Goal: Check status: Check status

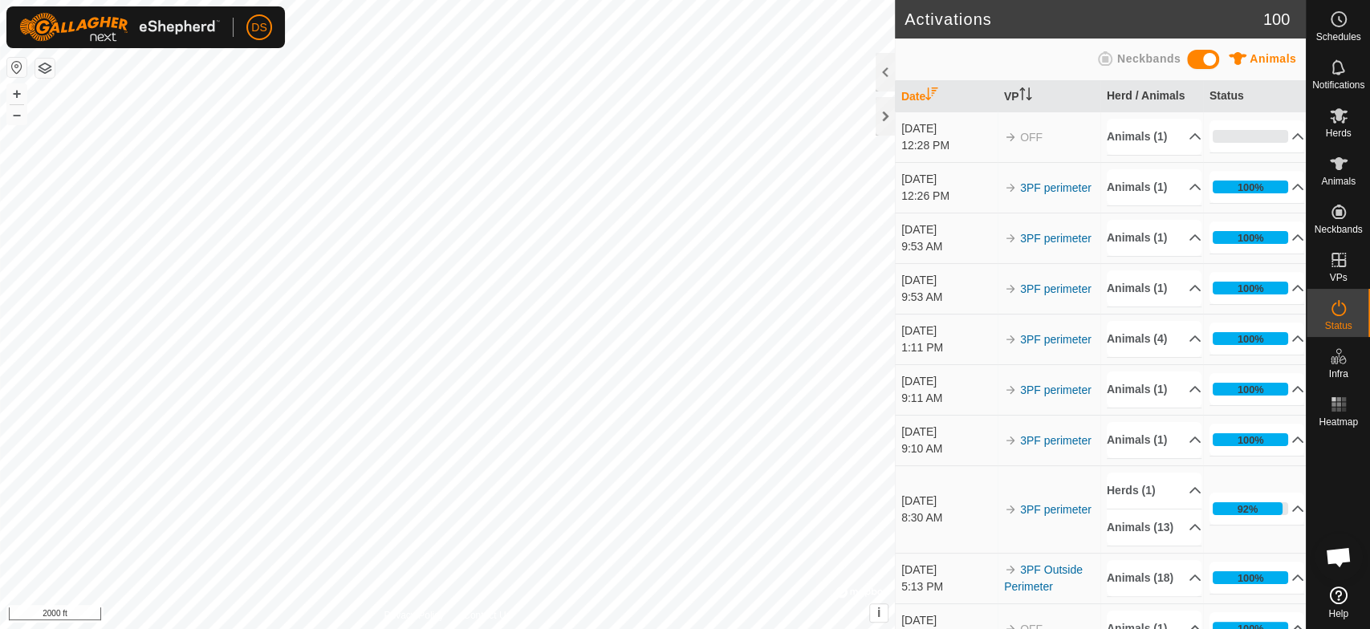
scroll to position [2636, 0]
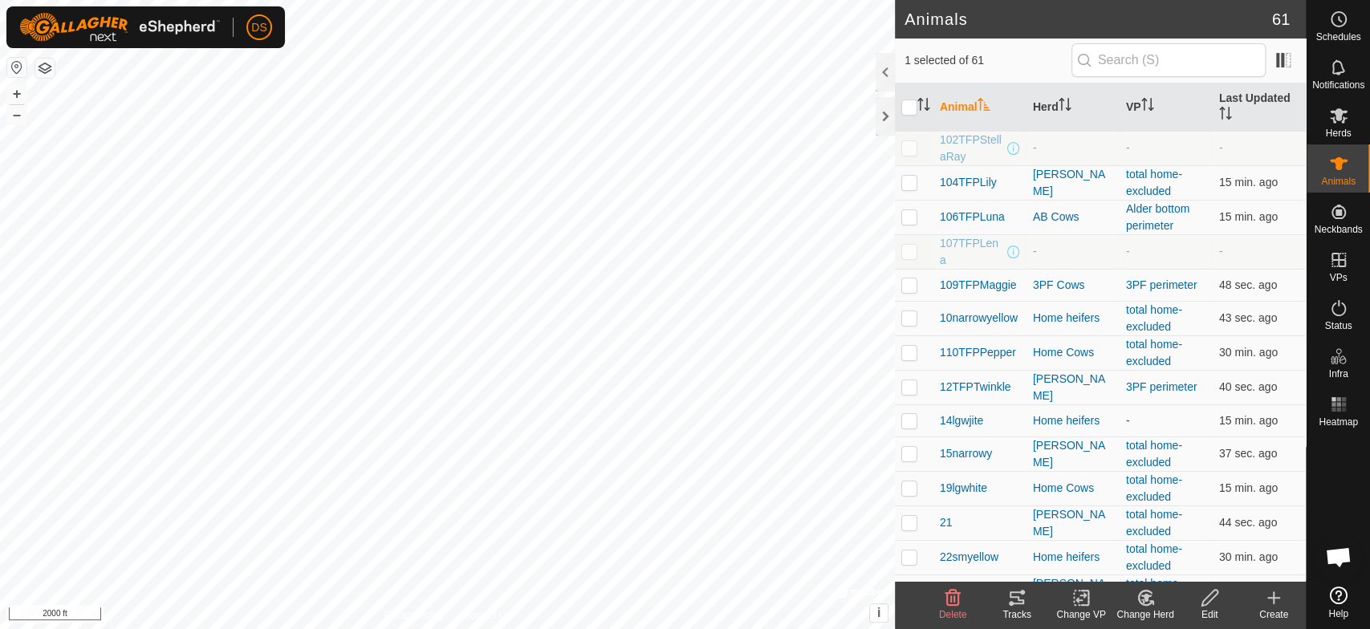
click at [1013, 602] on icon at bounding box center [1016, 597] width 19 height 19
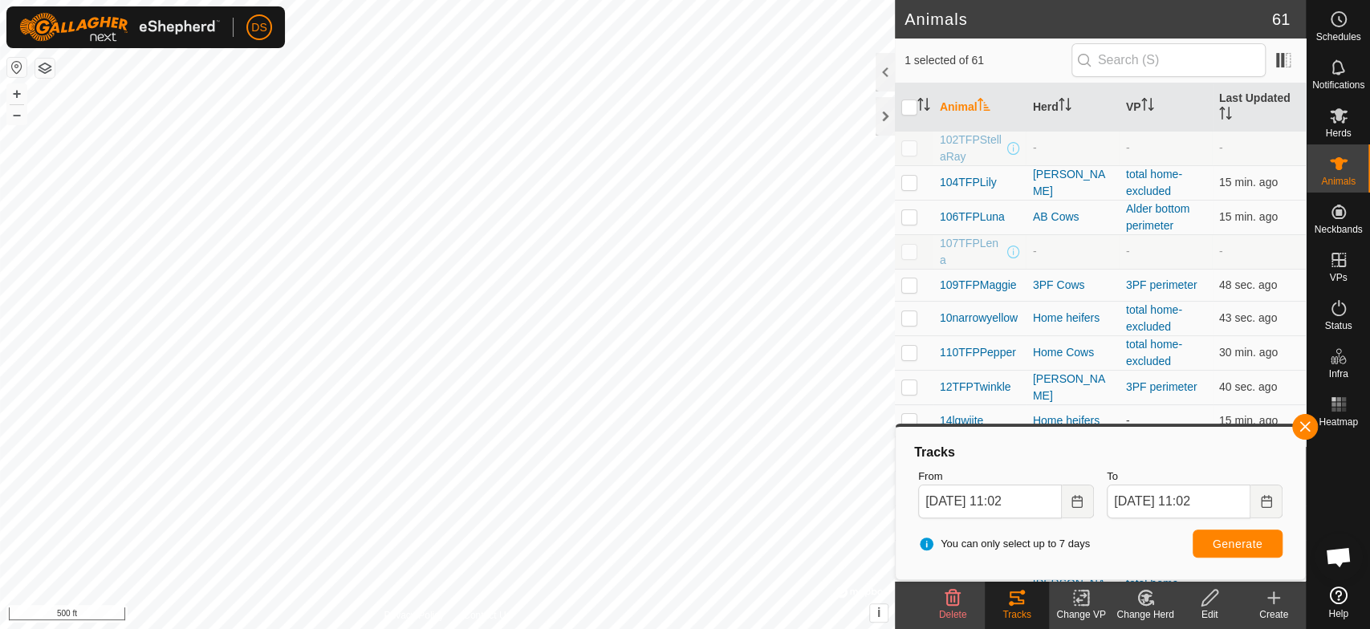
click at [550, 628] on html "DS Schedules Notifications Herds Animals Neckbands VPs Status Infra Heatmap Hel…" at bounding box center [685, 314] width 1370 height 629
click at [539, 628] on html "DS Schedules Notifications Herds Animals Neckbands VPs Status Infra Heatmap Hel…" at bounding box center [685, 314] width 1370 height 629
click at [1077, 501] on icon "Choose Date" at bounding box center [1076, 501] width 13 height 13
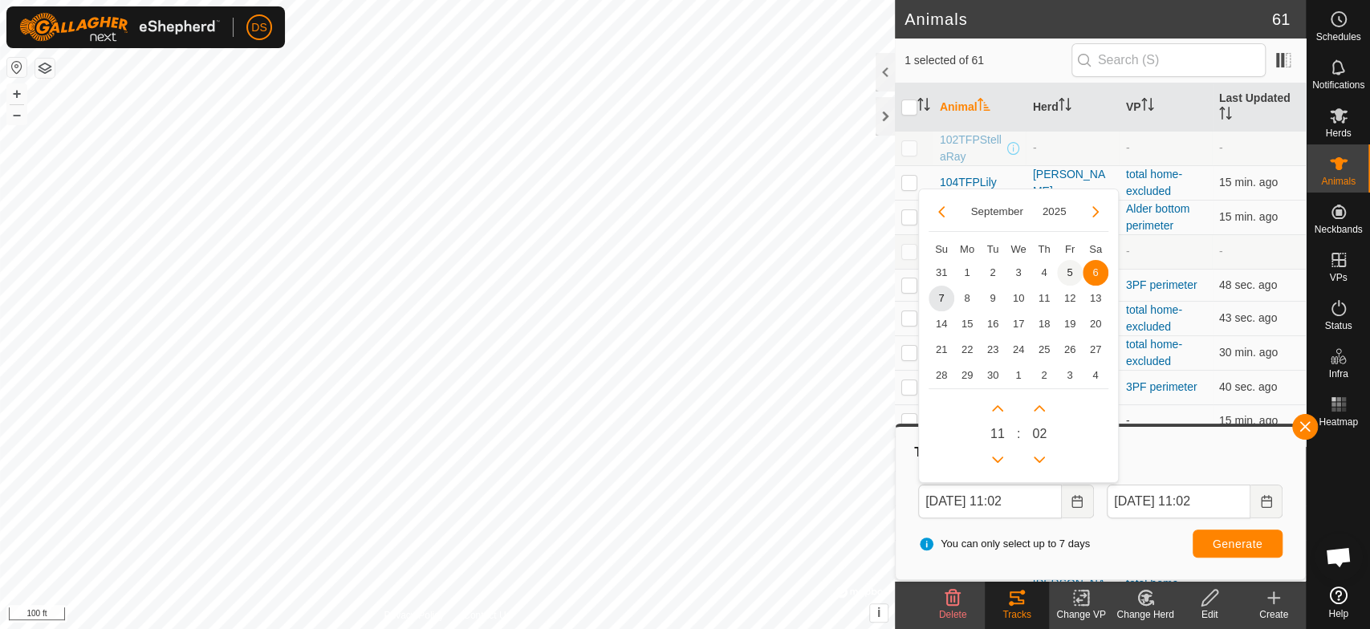
click at [1066, 268] on span "5" at bounding box center [1070, 273] width 26 height 26
type input "[DATE] 11:02"
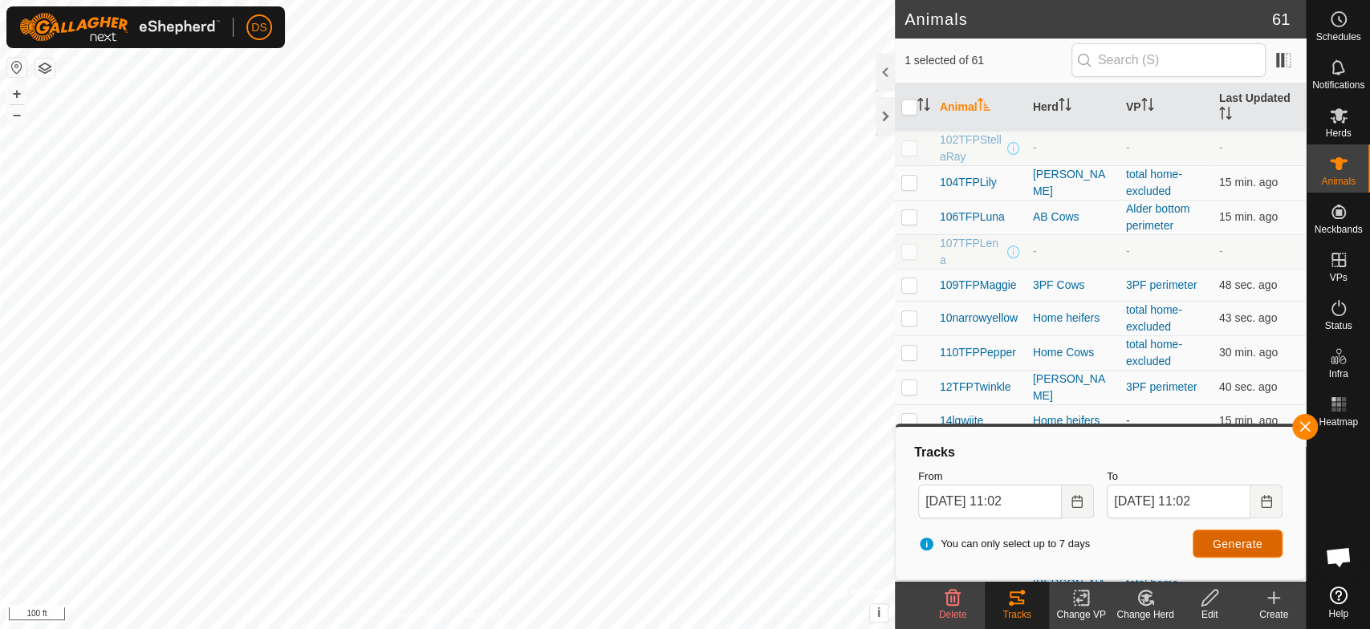
click at [1232, 538] on span "Generate" at bounding box center [1237, 544] width 50 height 13
